Goal: Task Accomplishment & Management: Manage account settings

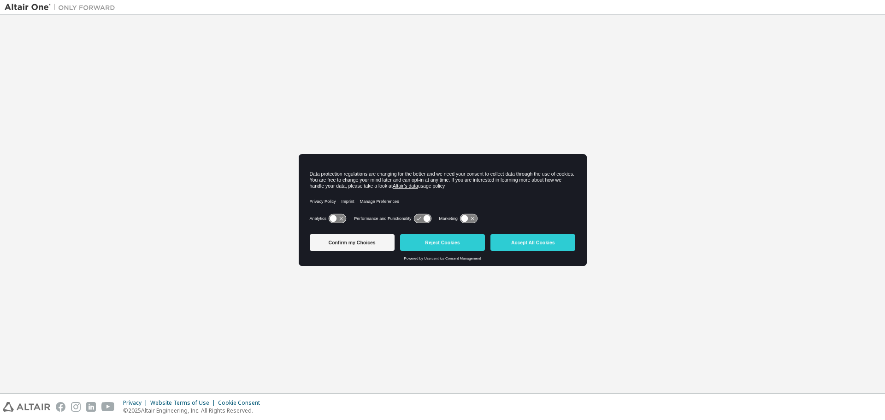
click at [415, 217] on icon at bounding box center [422, 218] width 17 height 9
click at [423, 220] on icon at bounding box center [426, 218] width 7 height 7
click at [423, 217] on icon at bounding box center [426, 218] width 7 height 7
click at [469, 220] on icon at bounding box center [468, 218] width 17 height 9
click at [465, 219] on icon at bounding box center [468, 218] width 17 height 9
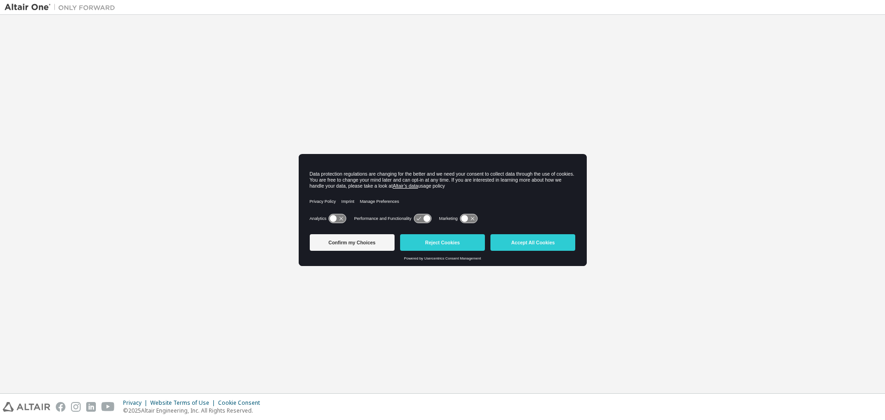
click at [420, 217] on icon at bounding box center [422, 218] width 17 height 9
click at [427, 217] on icon at bounding box center [426, 218] width 7 height 7
click at [334, 214] on icon at bounding box center [337, 218] width 18 height 10
click at [333, 219] on icon at bounding box center [333, 218] width 4 height 3
click at [361, 240] on button "Confirm my Choices" at bounding box center [352, 242] width 85 height 17
